Goal: Task Accomplishment & Management: Manage account settings

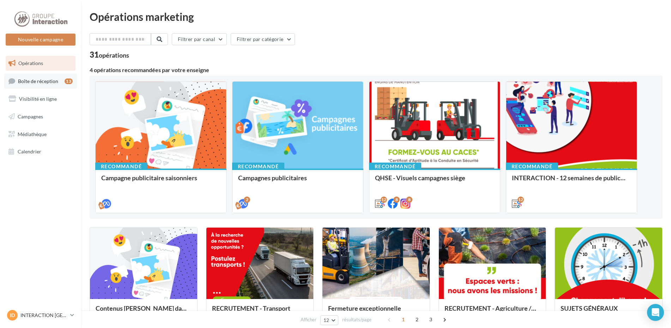
click at [53, 82] on span "Boîte de réception" at bounding box center [38, 81] width 40 height 6
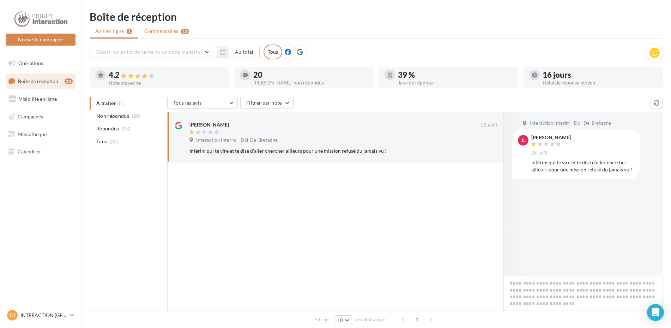
click at [157, 33] on span "Commentaires" at bounding box center [161, 31] width 34 height 7
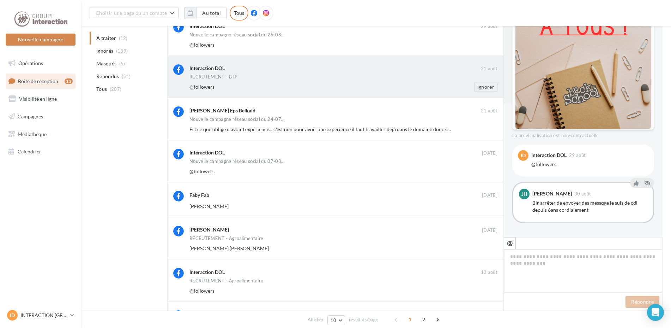
scroll to position [147, 0]
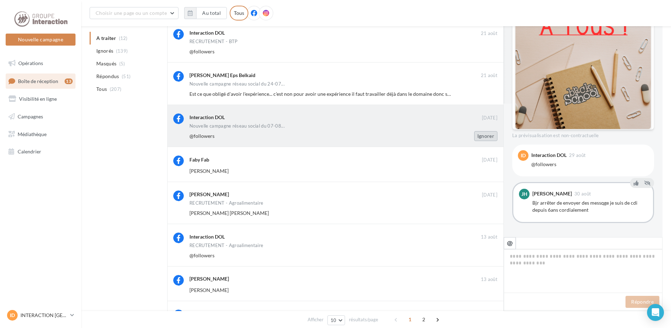
click at [481, 135] on button "Ignorer" at bounding box center [485, 136] width 23 height 10
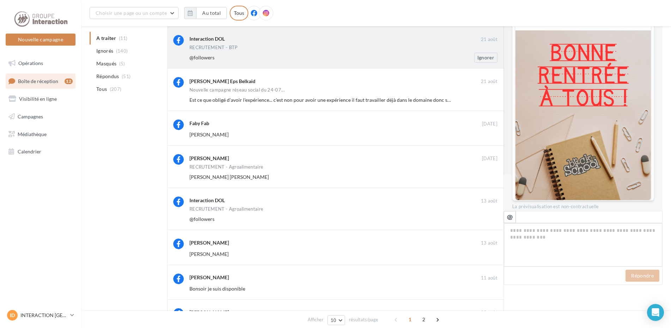
scroll to position [133, 0]
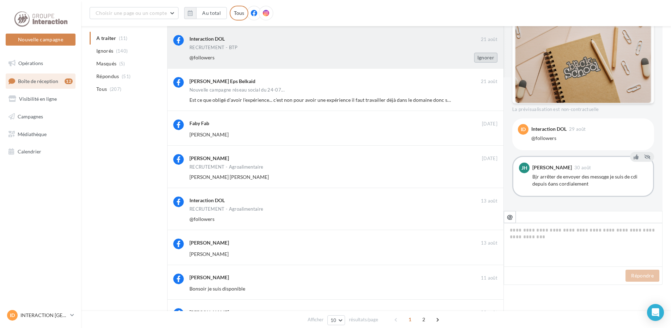
click at [489, 57] on button "Ignorer" at bounding box center [485, 58] width 23 height 10
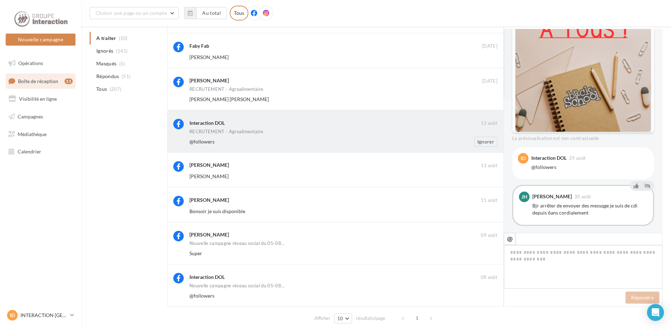
scroll to position [205, 0]
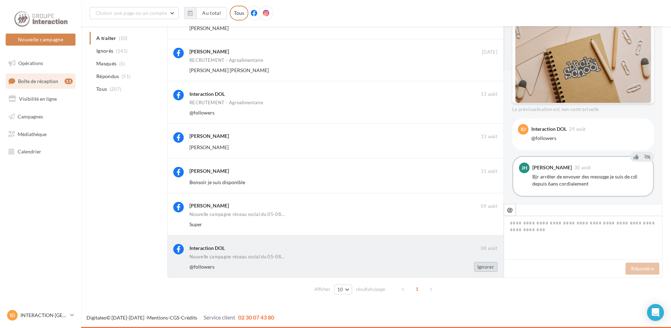
click at [487, 264] on button "Ignorer" at bounding box center [485, 267] width 23 height 10
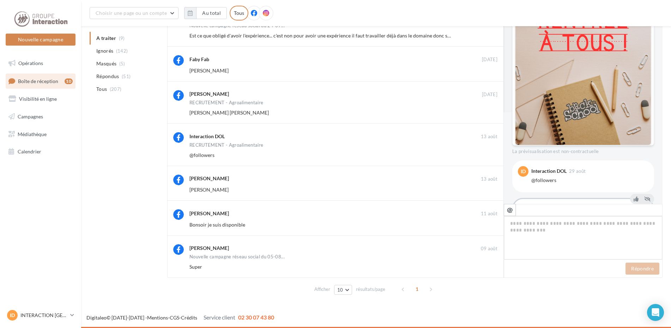
scroll to position [140, 0]
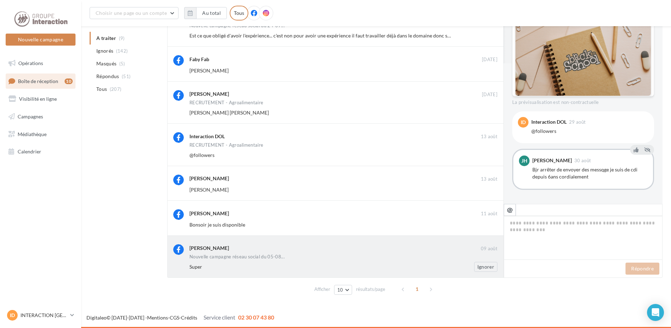
click at [444, 252] on div "Kouame Josue" at bounding box center [336, 248] width 292 height 9
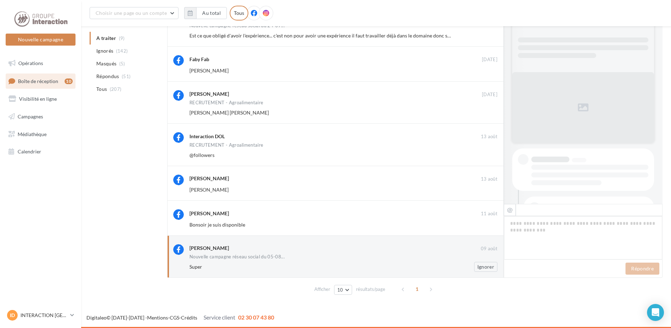
scroll to position [99, 0]
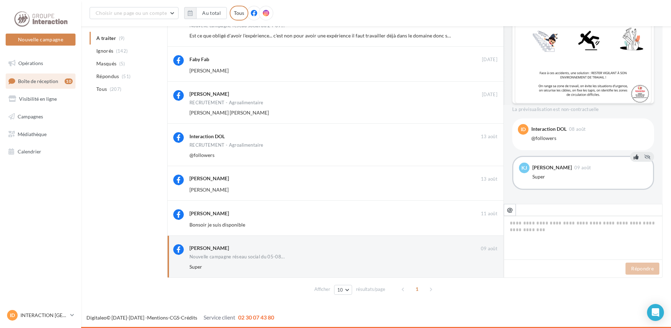
click at [634, 158] on icon at bounding box center [636, 156] width 5 height 5
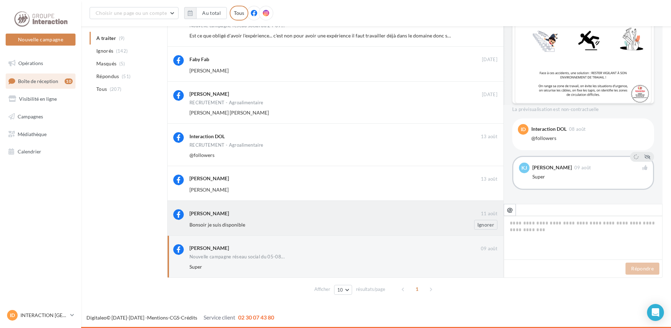
click at [290, 211] on div "Ben Ben" at bounding box center [336, 212] width 292 height 7
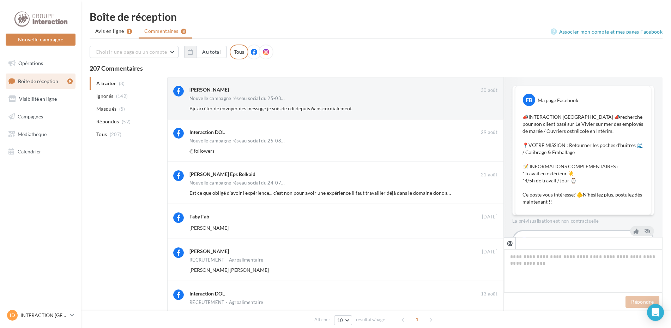
scroll to position [49, 0]
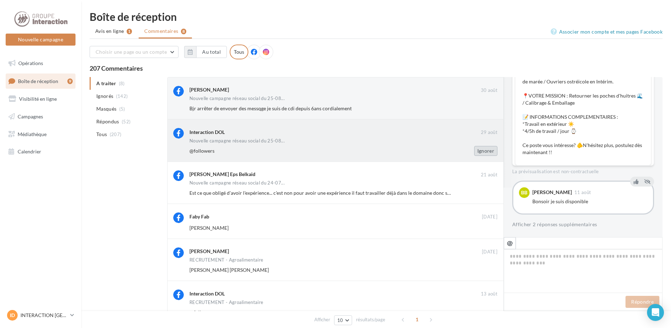
click at [481, 152] on button "Ignorer" at bounding box center [485, 151] width 23 height 10
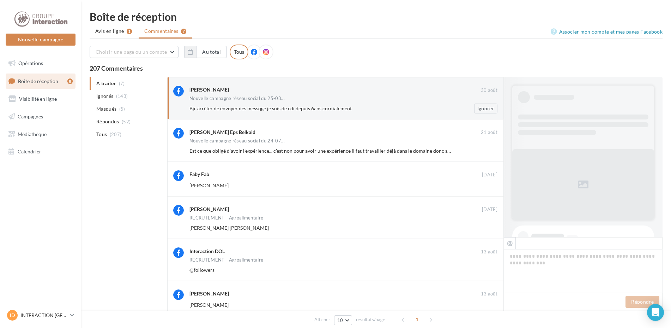
click at [348, 114] on div "Joel Hignet 30 août Nouvelle campagne réseau social du 25-08... Bjr arrêter de …" at bounding box center [335, 98] width 337 height 42
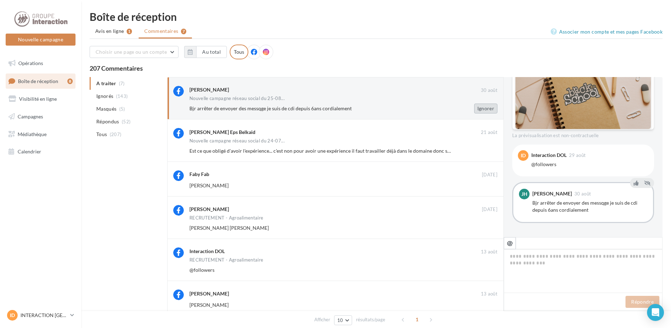
click at [482, 109] on button "Ignorer" at bounding box center [485, 108] width 23 height 10
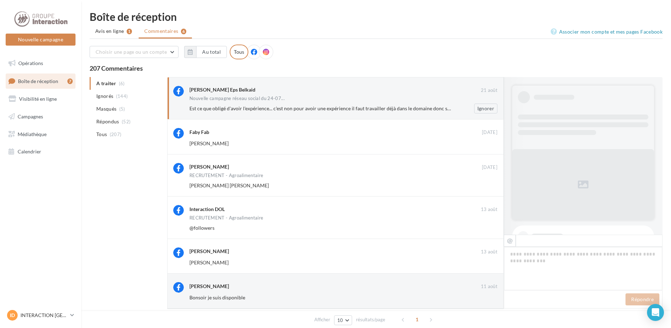
scroll to position [173, 0]
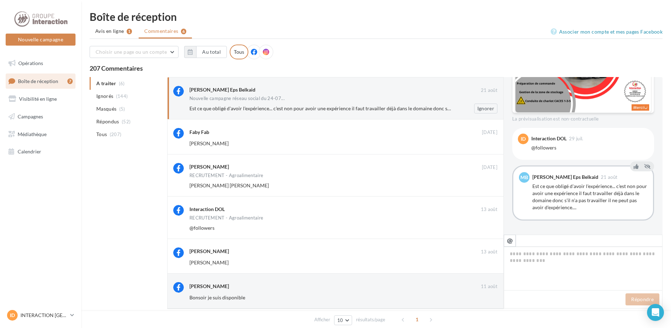
click at [406, 115] on div "Melissa Boubrik Eps Belkaid 21 août Nouvelle campagne réseau social du 24-07...…" at bounding box center [335, 98] width 337 height 42
click at [491, 110] on button "Ignorer" at bounding box center [485, 108] width 23 height 10
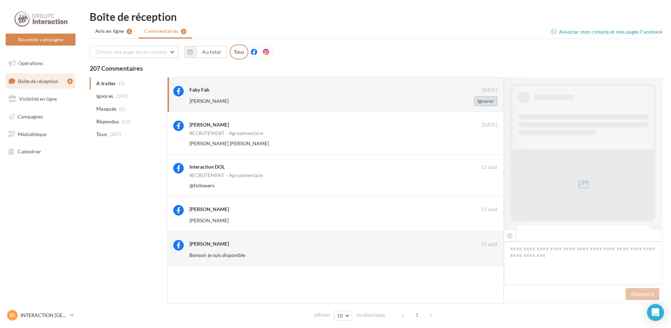
scroll to position [124, 0]
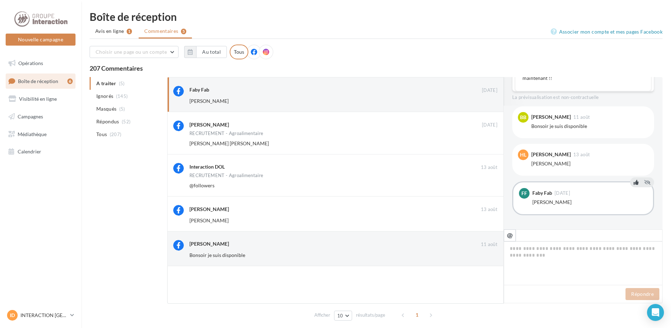
click at [634, 182] on icon at bounding box center [636, 182] width 5 height 5
click at [634, 144] on icon at bounding box center [636, 144] width 5 height 5
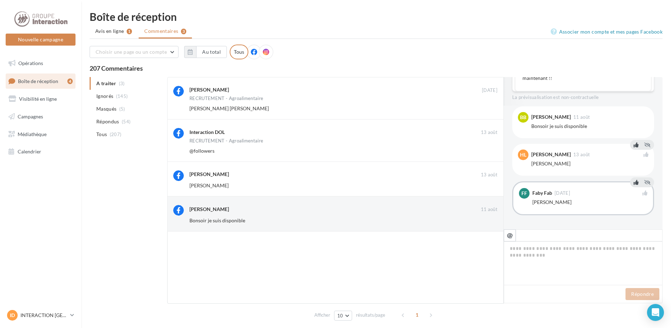
click at [376, 134] on div "Interaction DOL 13 août RECRUTEMENT - Agroalimentaire @followers Ignorer" at bounding box center [344, 142] width 308 height 28
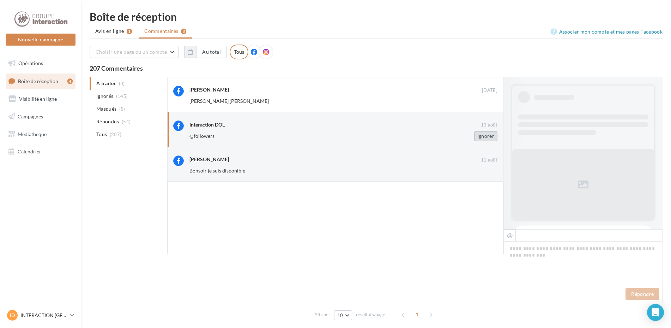
click at [485, 137] on button "Ignorer" at bounding box center [485, 136] width 23 height 10
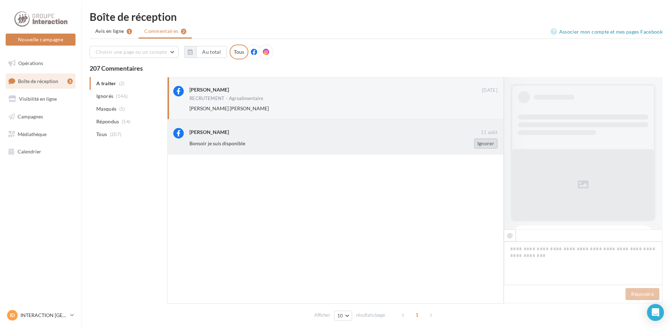
scroll to position [250, 0]
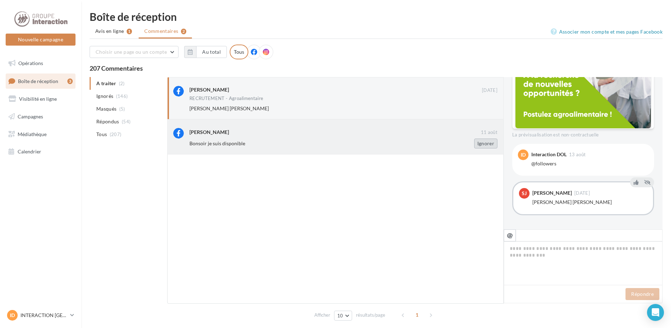
click at [479, 143] on button "Ignorer" at bounding box center [485, 143] width 23 height 10
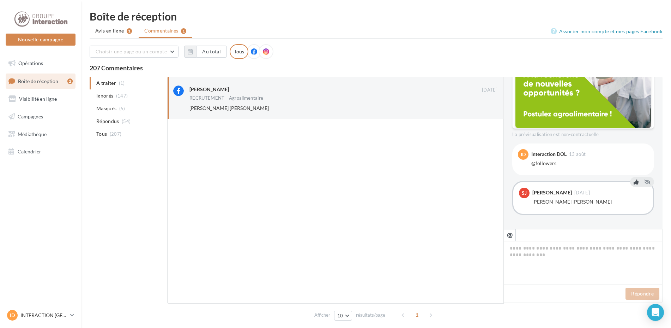
click at [634, 182] on icon at bounding box center [636, 181] width 5 height 5
click at [643, 193] on icon at bounding box center [645, 192] width 5 height 5
click at [634, 184] on icon at bounding box center [636, 181] width 5 height 5
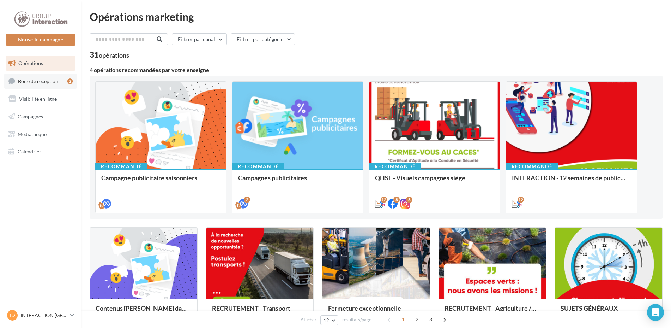
click at [59, 82] on link "Boîte de réception 2" at bounding box center [40, 80] width 73 height 15
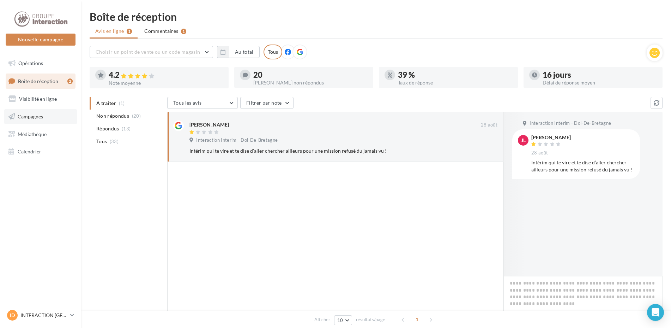
click at [36, 112] on link "Campagnes" at bounding box center [40, 116] width 73 height 15
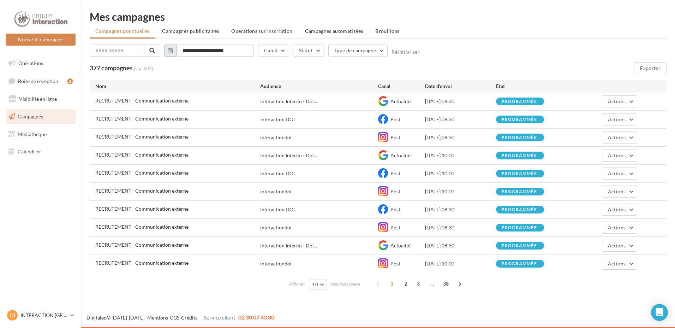
click at [195, 54] on input "**********" at bounding box center [215, 50] width 78 height 12
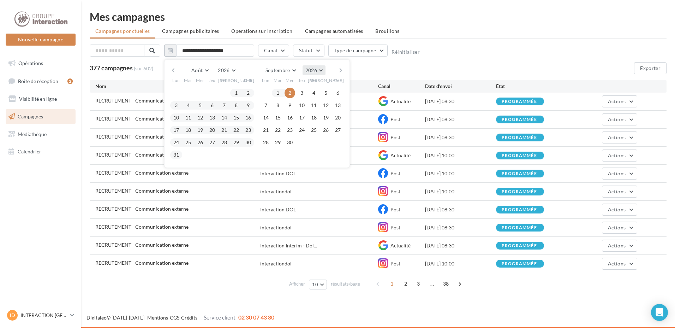
click at [311, 72] on span "2026" at bounding box center [311, 70] width 12 height 6
click at [300, 88] on button "2025" at bounding box center [300, 87] width 49 height 13
click at [205, 68] on button "Août" at bounding box center [200, 70] width 23 height 10
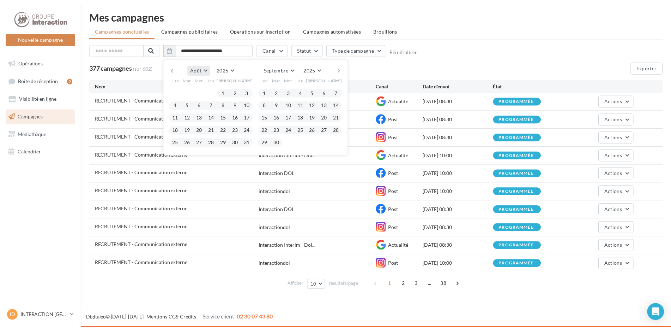
scroll to position [75, 0]
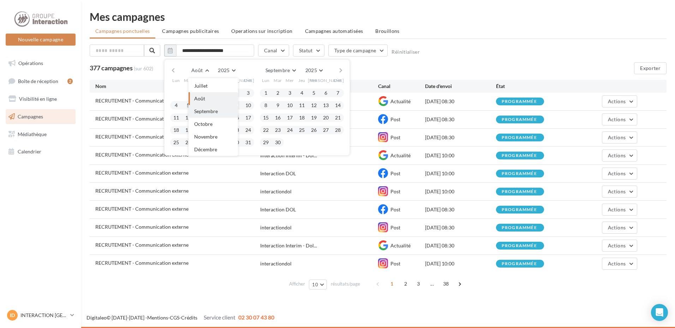
click at [198, 109] on span "Septembre" at bounding box center [206, 111] width 24 height 6
click at [179, 95] on button "1" at bounding box center [176, 93] width 11 height 11
click at [246, 92] on button "7" at bounding box center [248, 93] width 11 height 11
type input "**********"
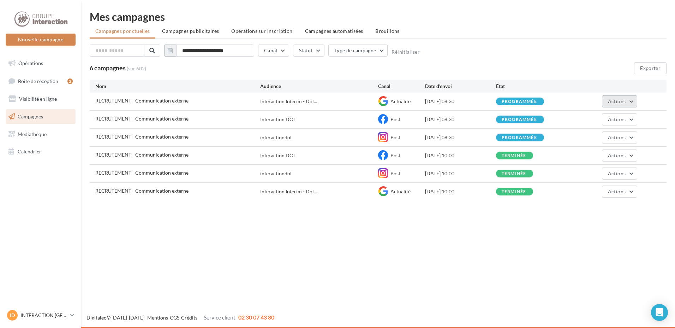
click at [622, 103] on span "Actions" at bounding box center [617, 101] width 18 height 6
click at [596, 120] on button "Voir les résultats" at bounding box center [602, 118] width 71 height 18
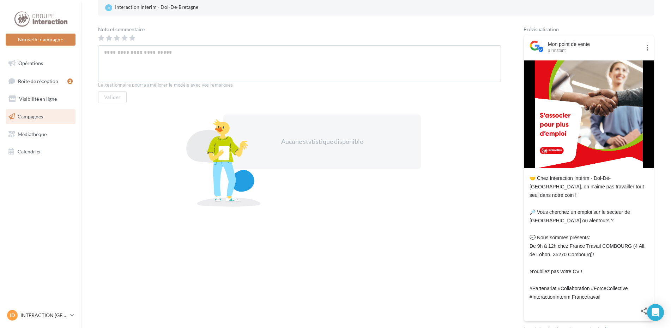
scroll to position [138, 0]
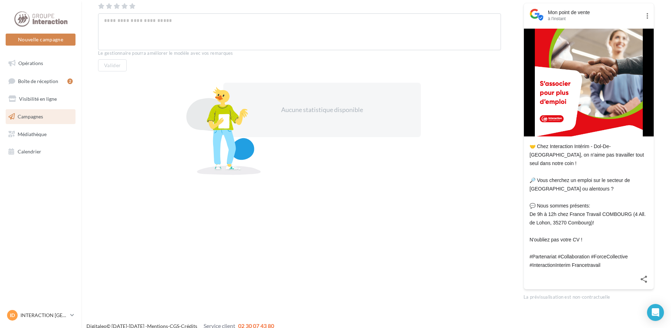
click at [36, 115] on span "Campagnes" at bounding box center [30, 116] width 25 height 6
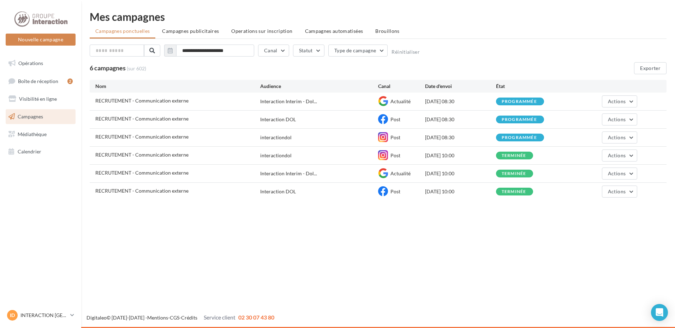
click at [324, 231] on div "Nouvelle campagne Nouvelle campagne Opérations Boîte de réception 2 Visibilité …" at bounding box center [337, 164] width 675 height 328
